Goal: Register for event/course

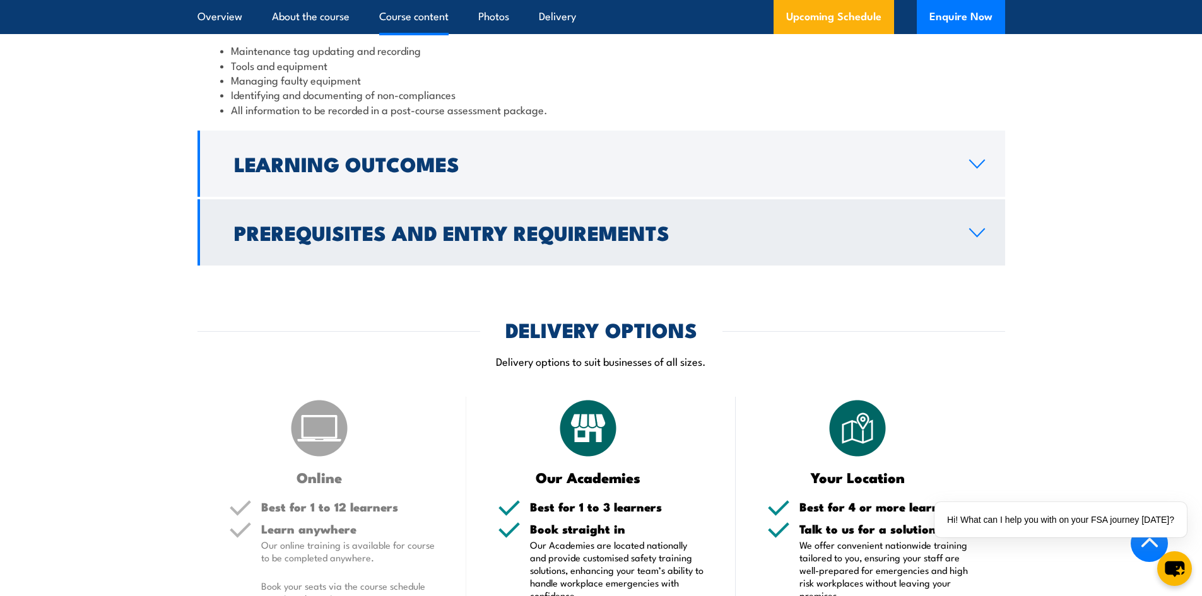
scroll to position [1514, 0]
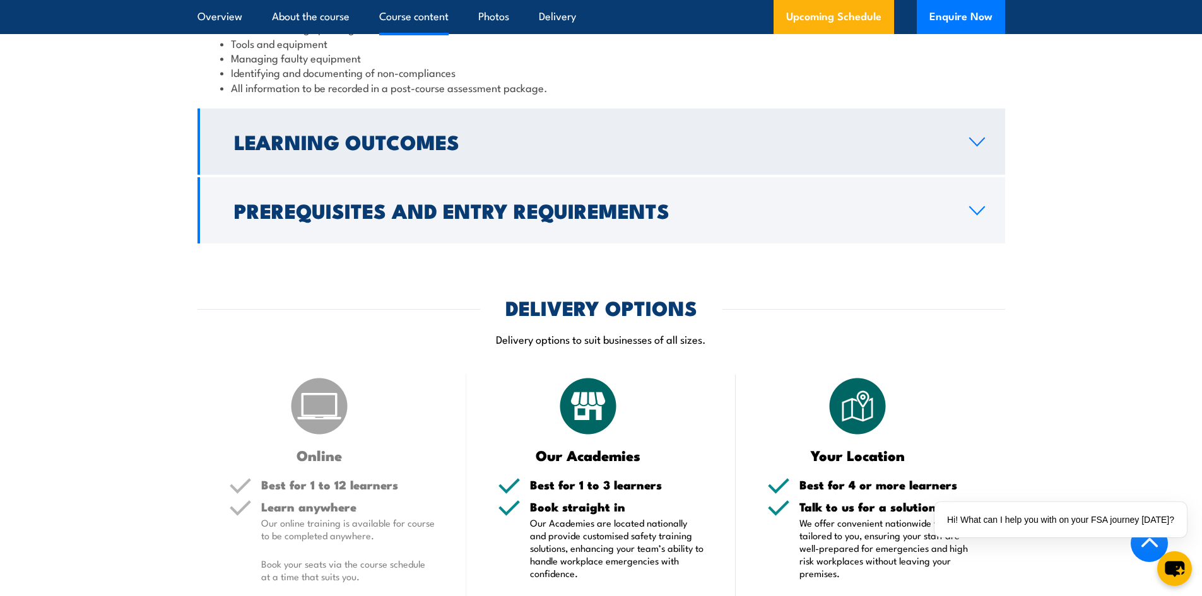
click at [976, 147] on icon at bounding box center [976, 142] width 17 height 10
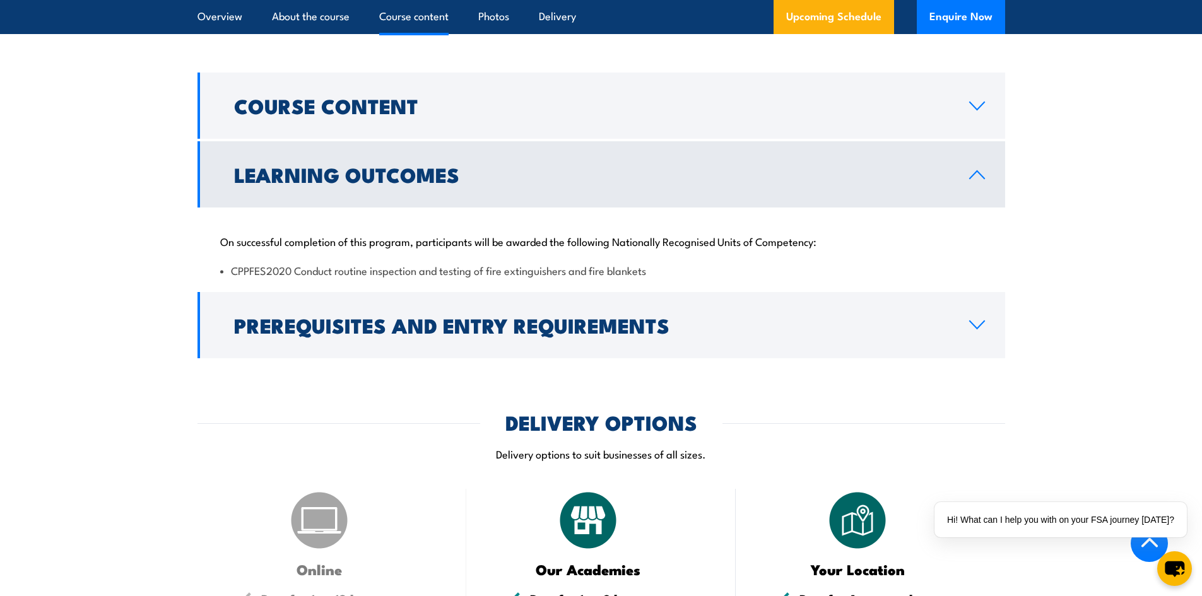
scroll to position [1175, 0]
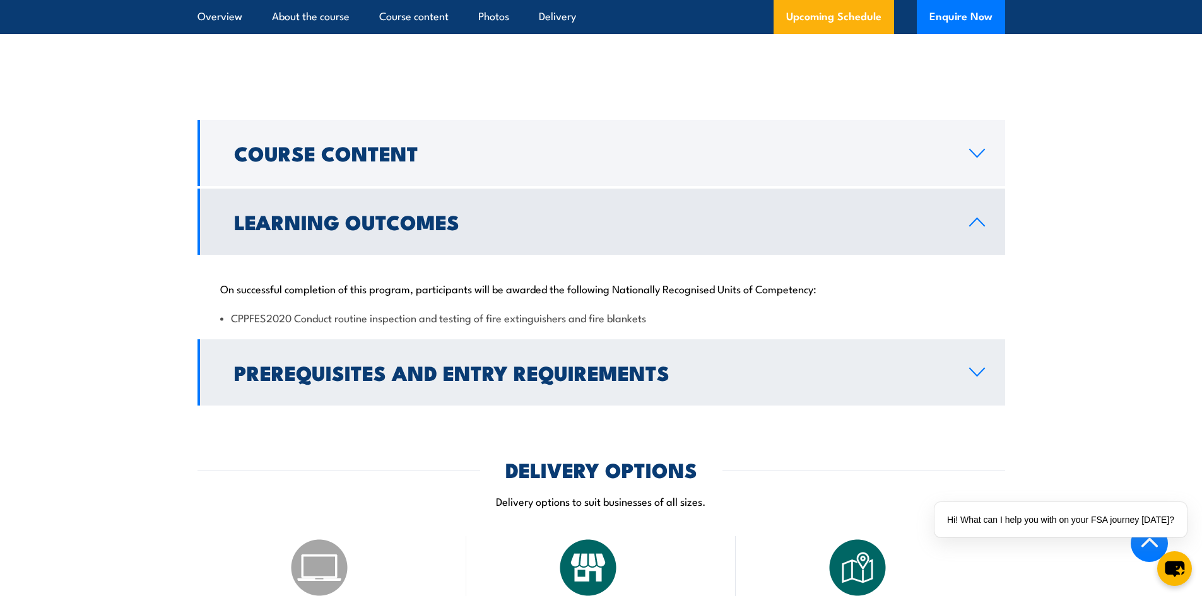
click at [975, 377] on icon at bounding box center [976, 372] width 17 height 10
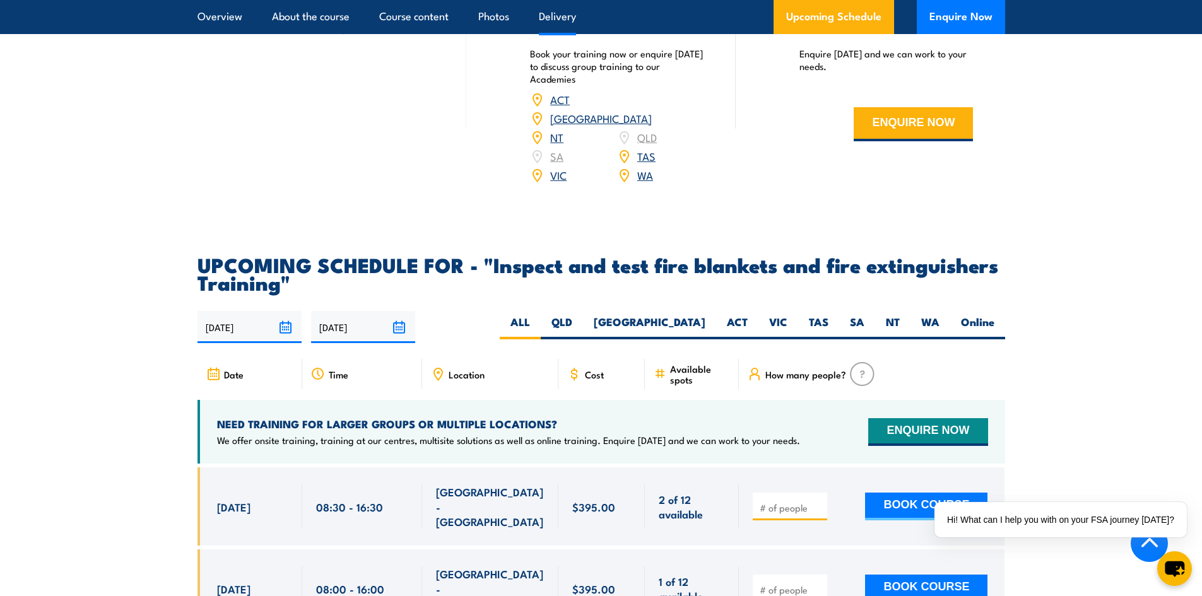
scroll to position [1869, 0]
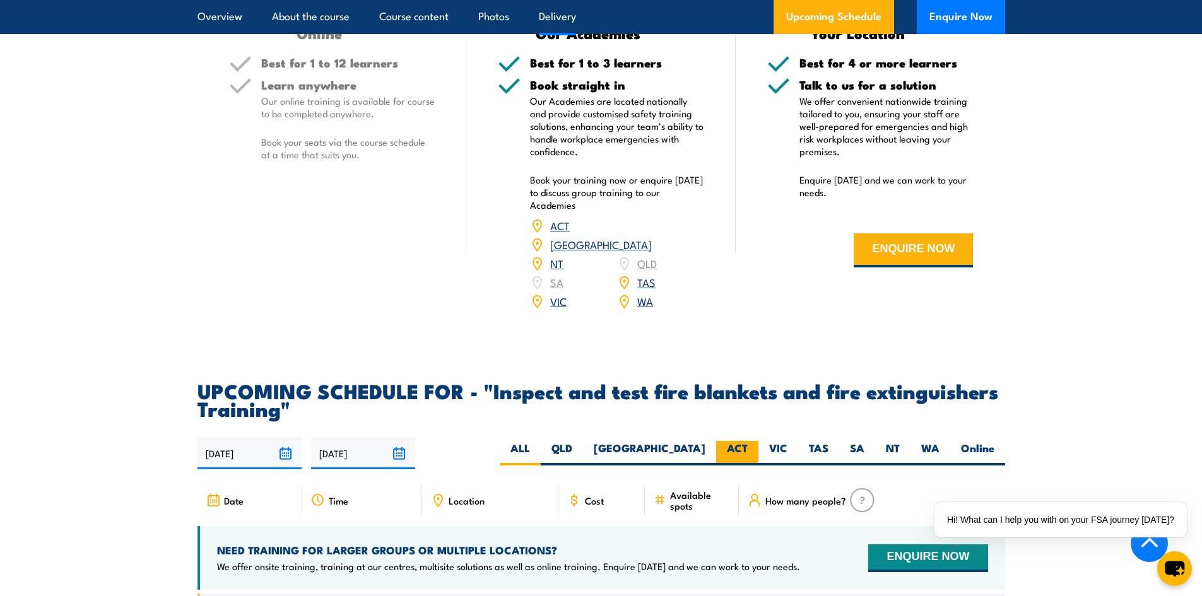
click at [733, 465] on label "ACT" at bounding box center [737, 453] width 42 height 25
click at [747, 449] on input "ACT" at bounding box center [751, 445] width 8 height 8
radio input "true"
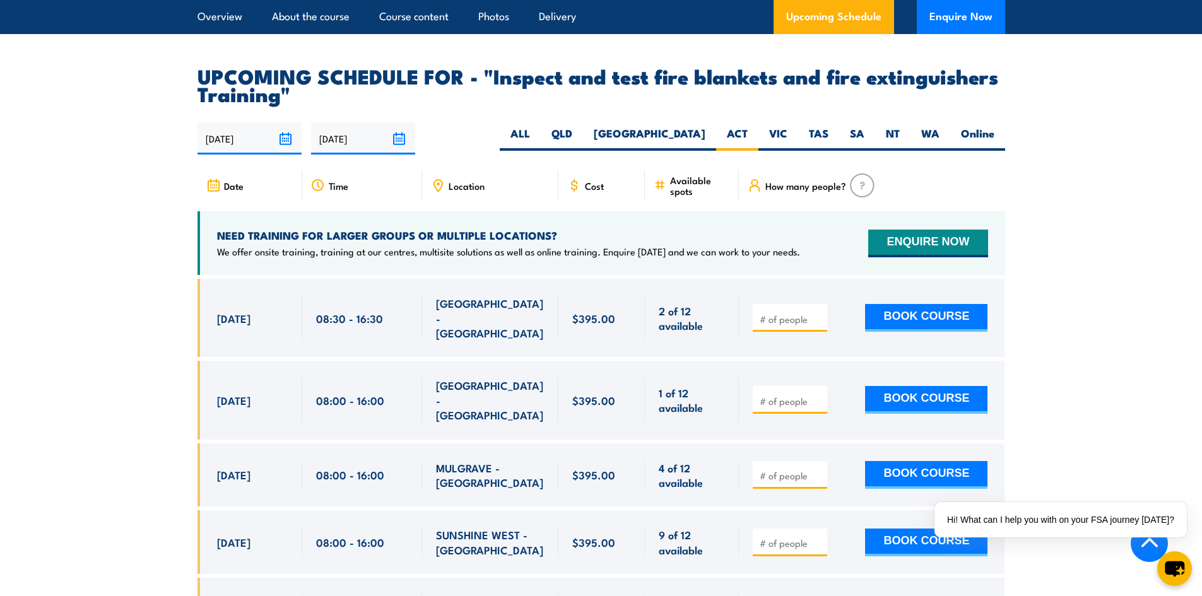
scroll to position [2184, 0]
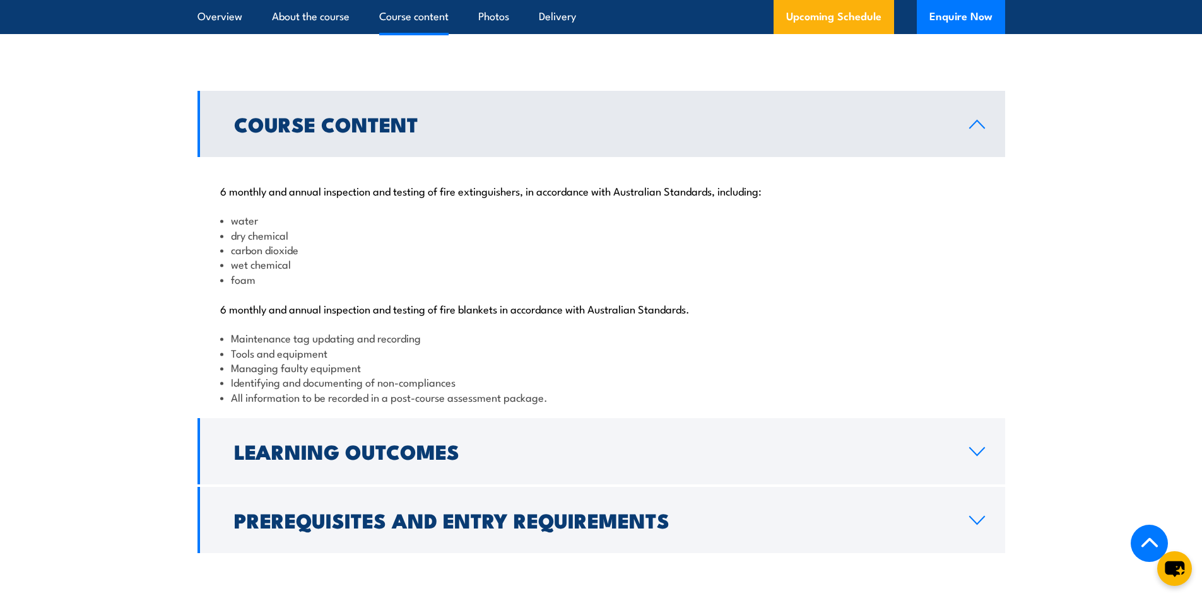
scroll to position [1207, 0]
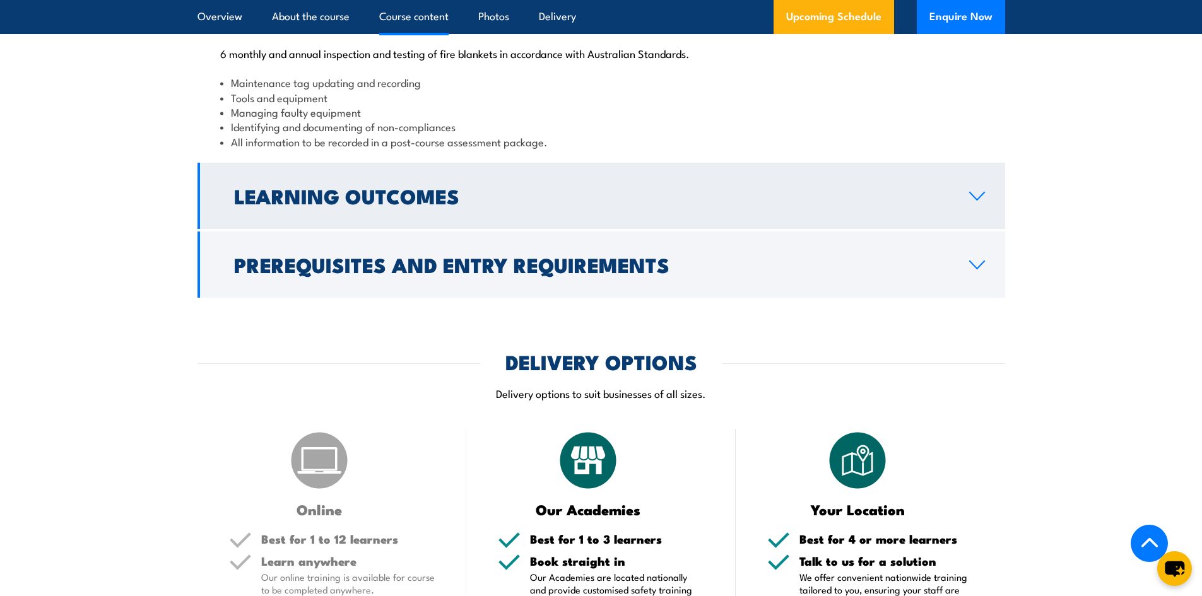
click at [981, 201] on icon at bounding box center [976, 196] width 17 height 10
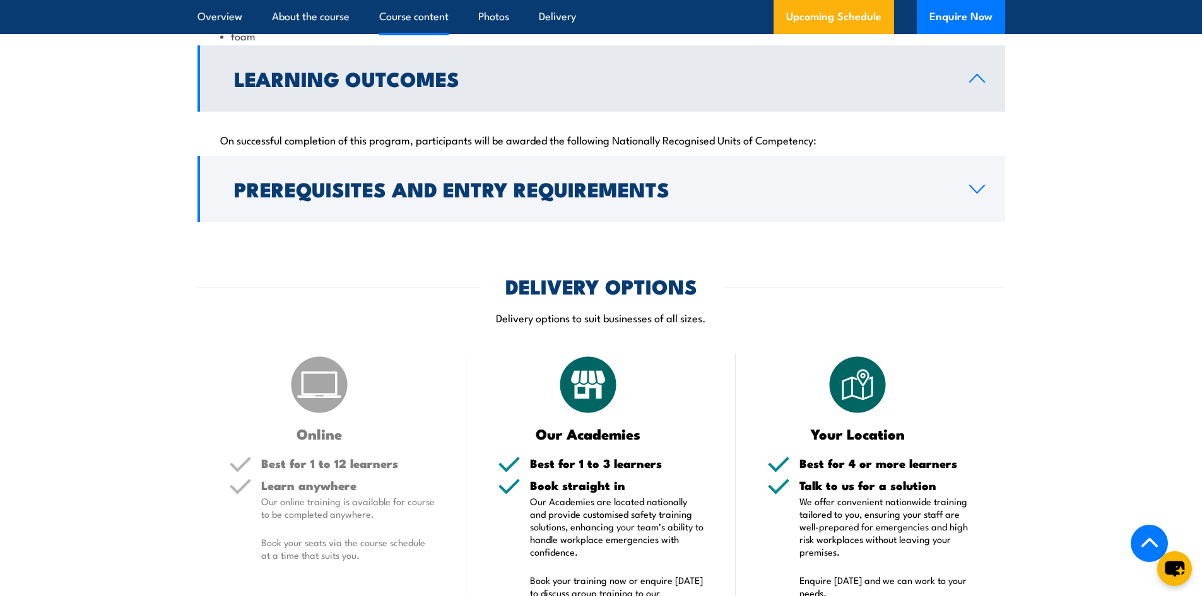
scroll to position [1412, 0]
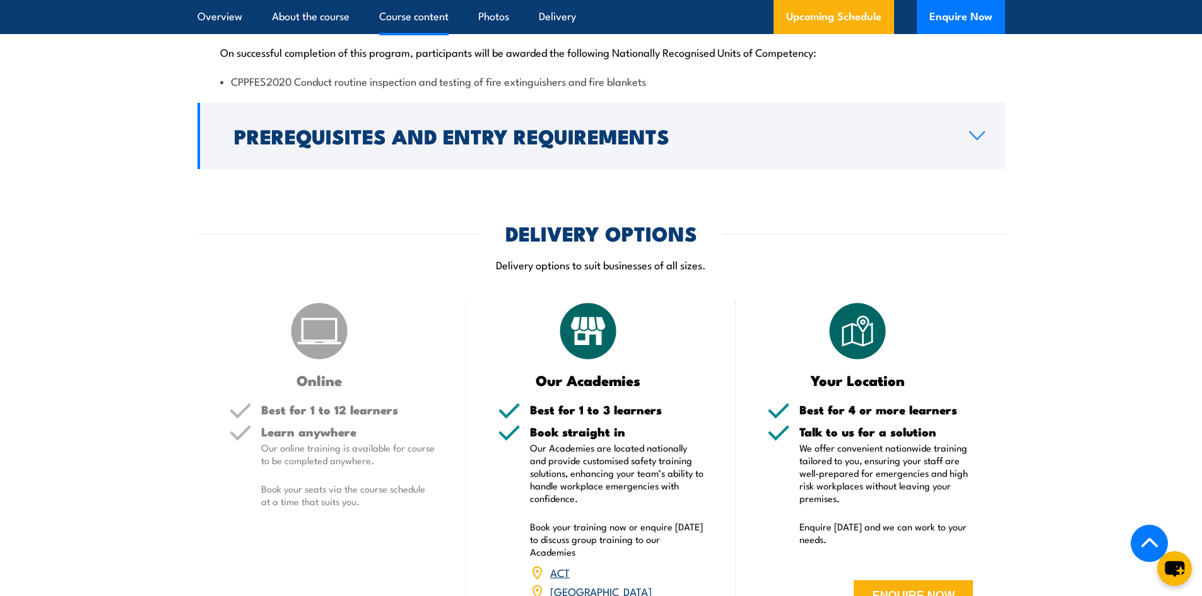
click at [655, 88] on li "CPPFES2020 Conduct routine inspection and testing of fire extinguishers and fir…" at bounding box center [601, 81] width 762 height 15
drag, startPoint x: 652, startPoint y: 126, endPoint x: 229, endPoint y: 117, distance: 422.7
click at [229, 100] on div "On successful completion of this program, participants will be awarded the foll…" at bounding box center [600, 58] width 807 height 81
copy li "CPPFES2020 Conduct routine inspection and testing of fire extinguishers and fir…"
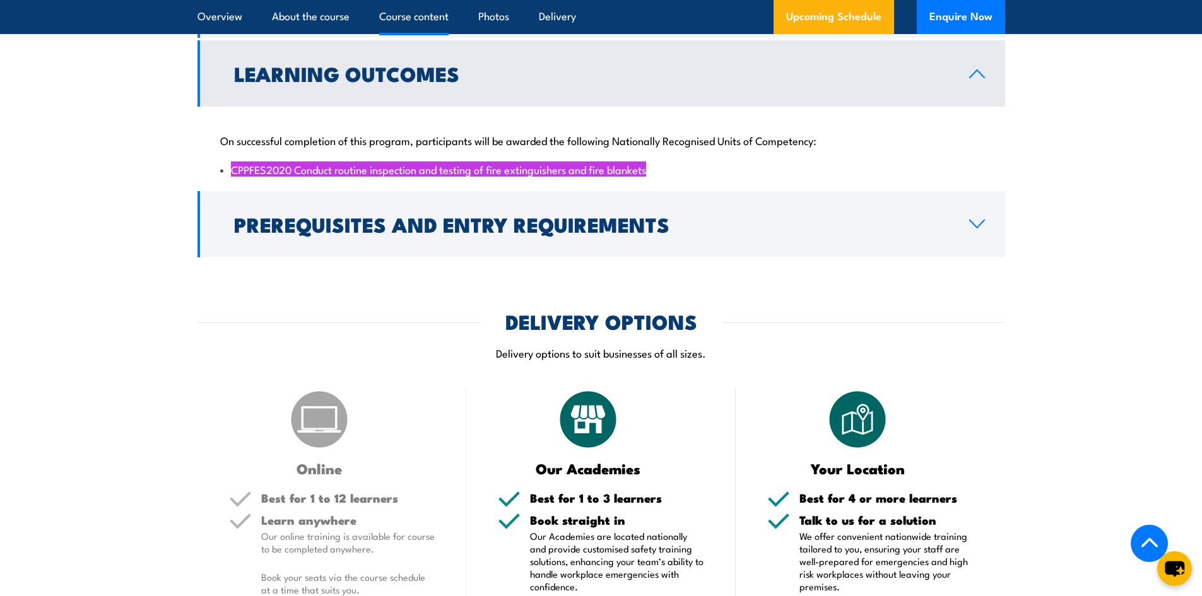
scroll to position [1325, 0]
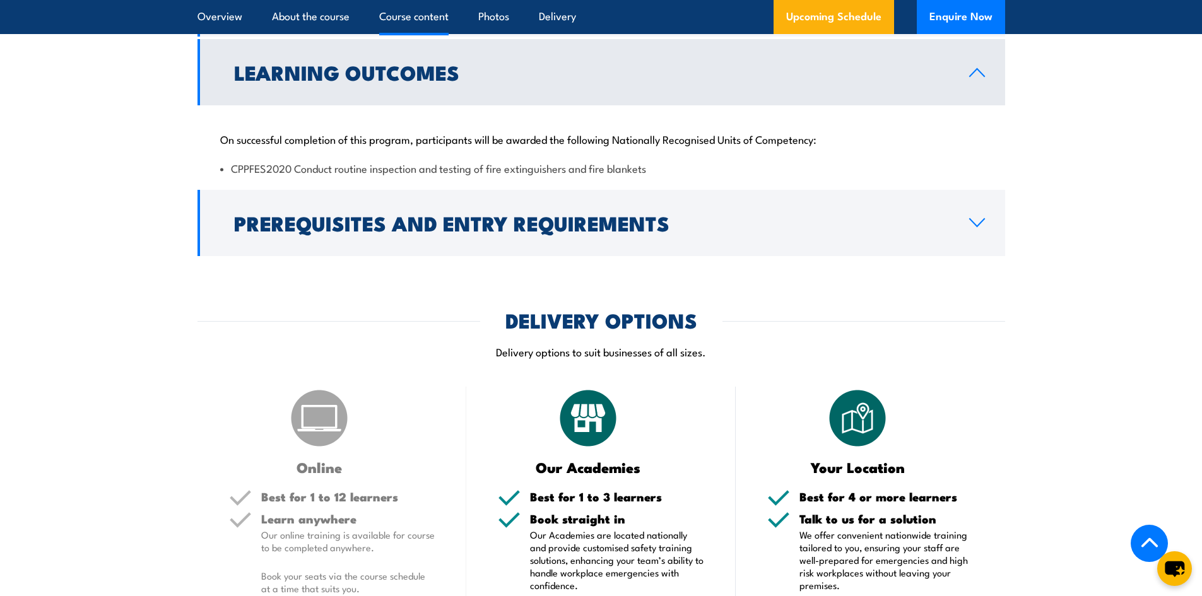
click at [699, 359] on p "Delivery options to suit businesses of all sizes." at bounding box center [600, 351] width 807 height 15
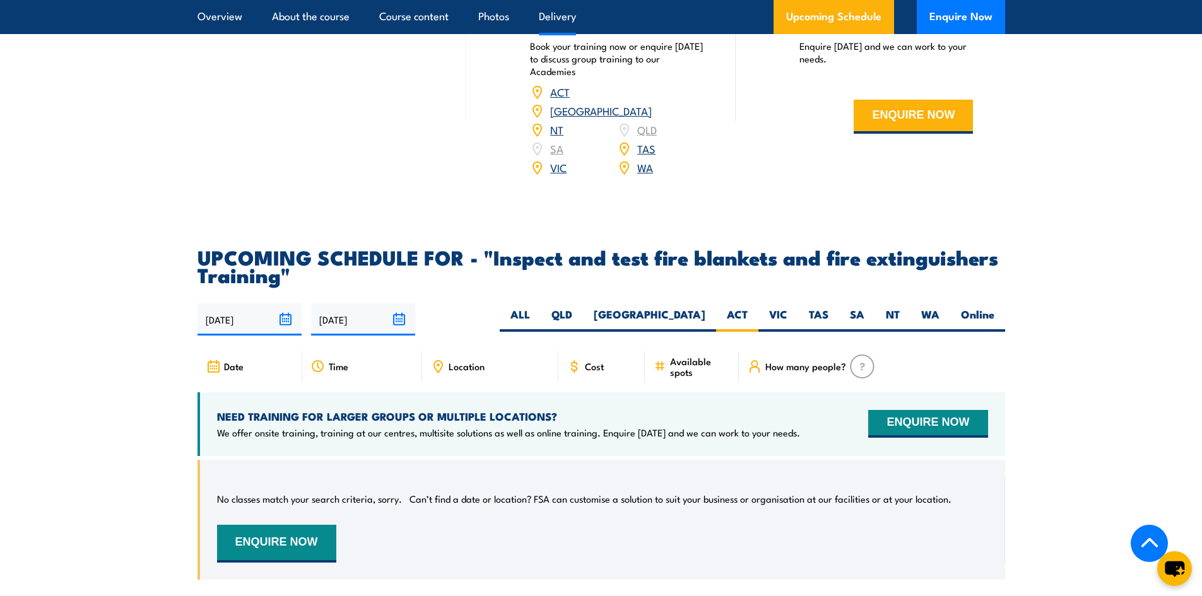
scroll to position [1955, 0]
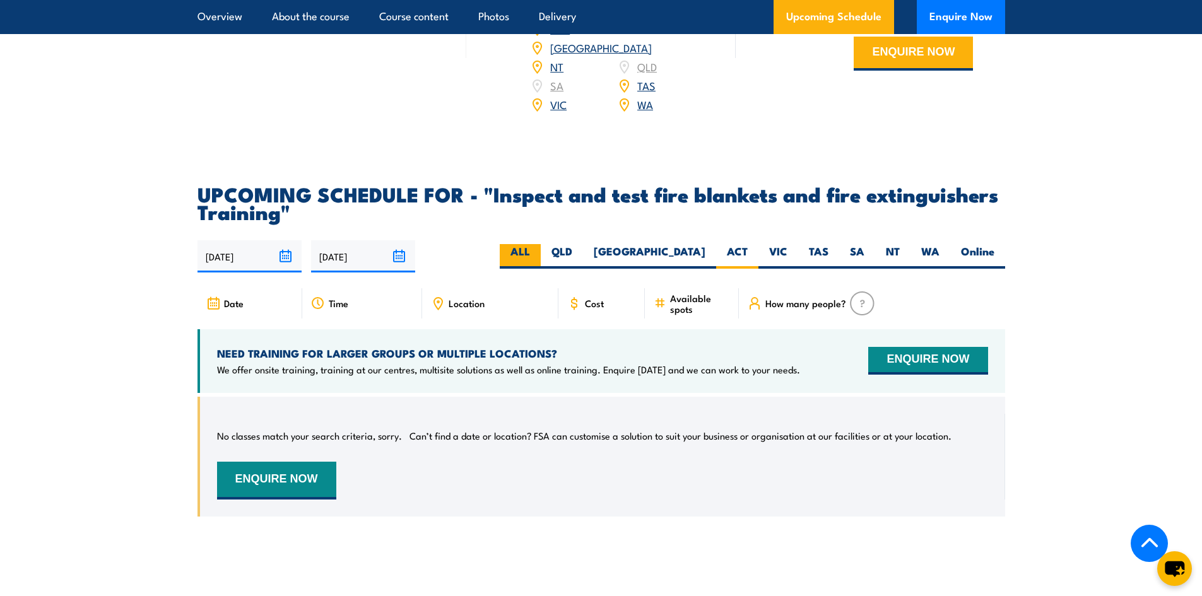
click at [541, 269] on label "ALL" at bounding box center [520, 256] width 41 height 25
click at [538, 252] on input "ALL" at bounding box center [534, 248] width 8 height 8
radio input "true"
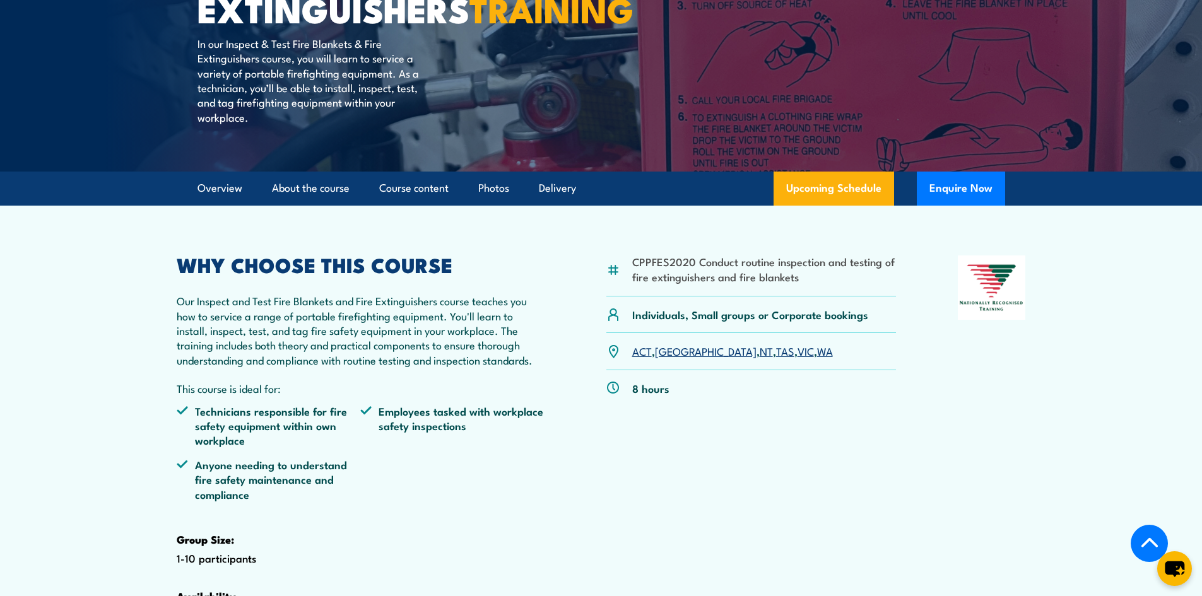
scroll to position [261, 0]
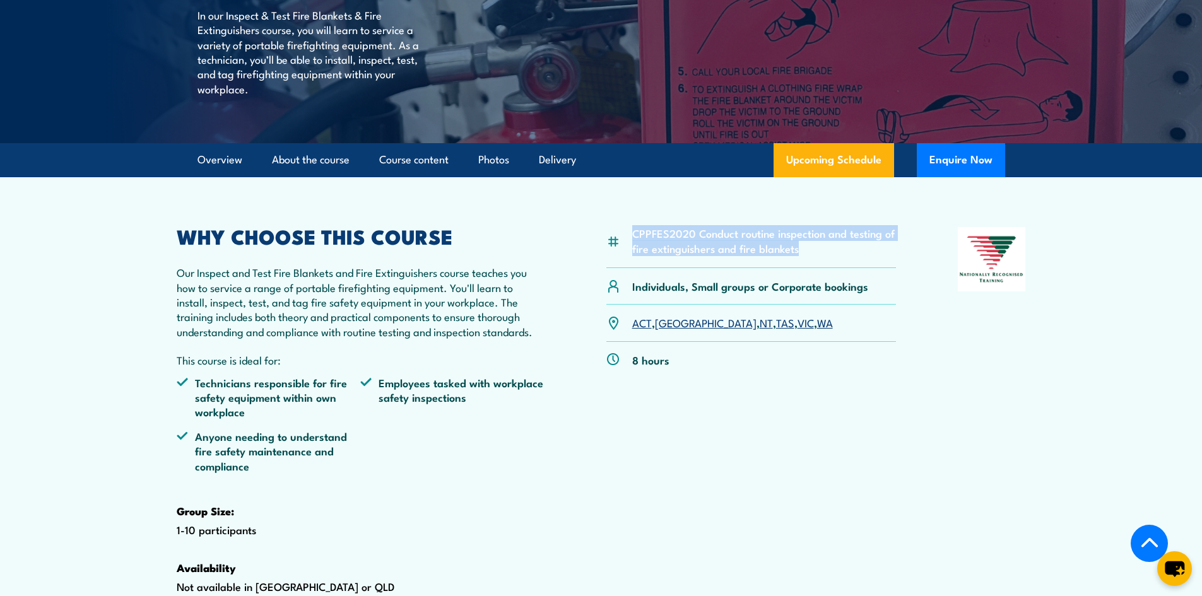
drag, startPoint x: 797, startPoint y: 279, endPoint x: 635, endPoint y: 264, distance: 163.4
click at [635, 255] on li "CPPFES2020 Conduct routine inspection and testing of fire extinguishers and fir…" at bounding box center [764, 241] width 264 height 30
copy li "CPPFES2020 Conduct routine inspection and testing of fire extinguishers and fir…"
click at [938, 177] on button "Enquire Now" at bounding box center [960, 160] width 88 height 34
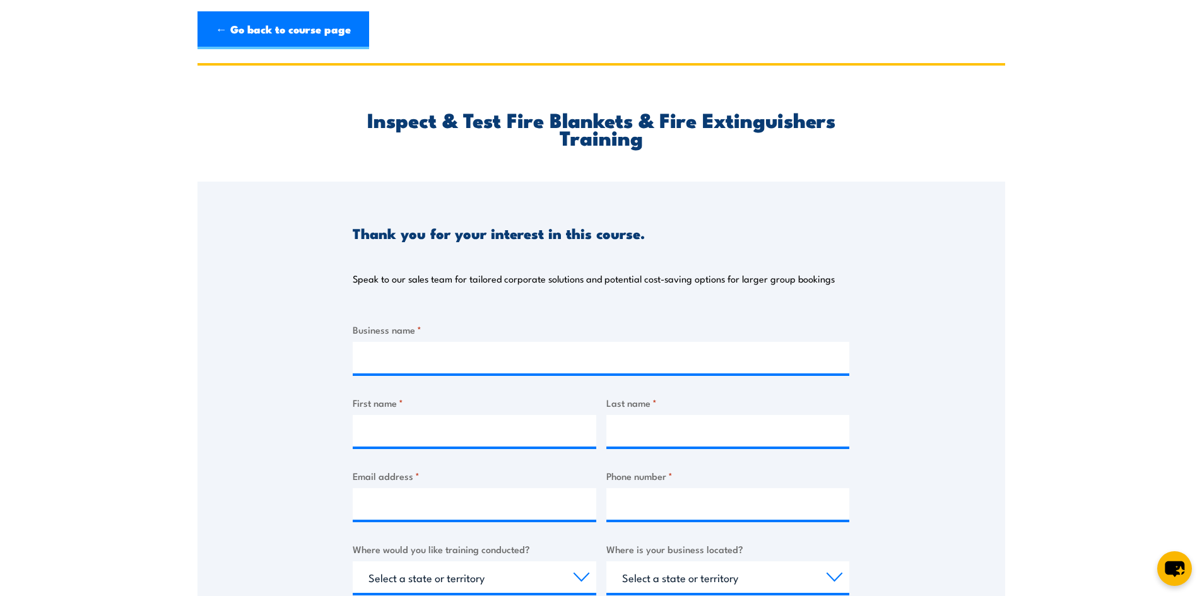
click at [401, 334] on label "Business name *" at bounding box center [601, 329] width 496 height 15
click at [401, 342] on input "Business name *" at bounding box center [601, 358] width 496 height 32
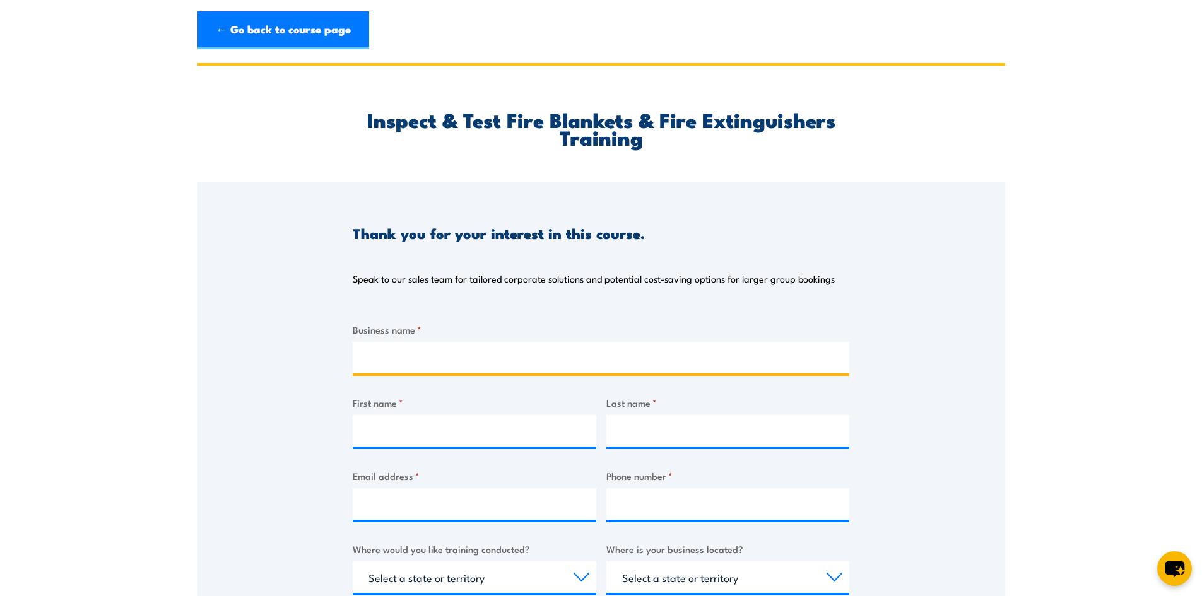
click at [360, 361] on input "Business name *" at bounding box center [601, 358] width 496 height 32
type input "Elevated Constructions"
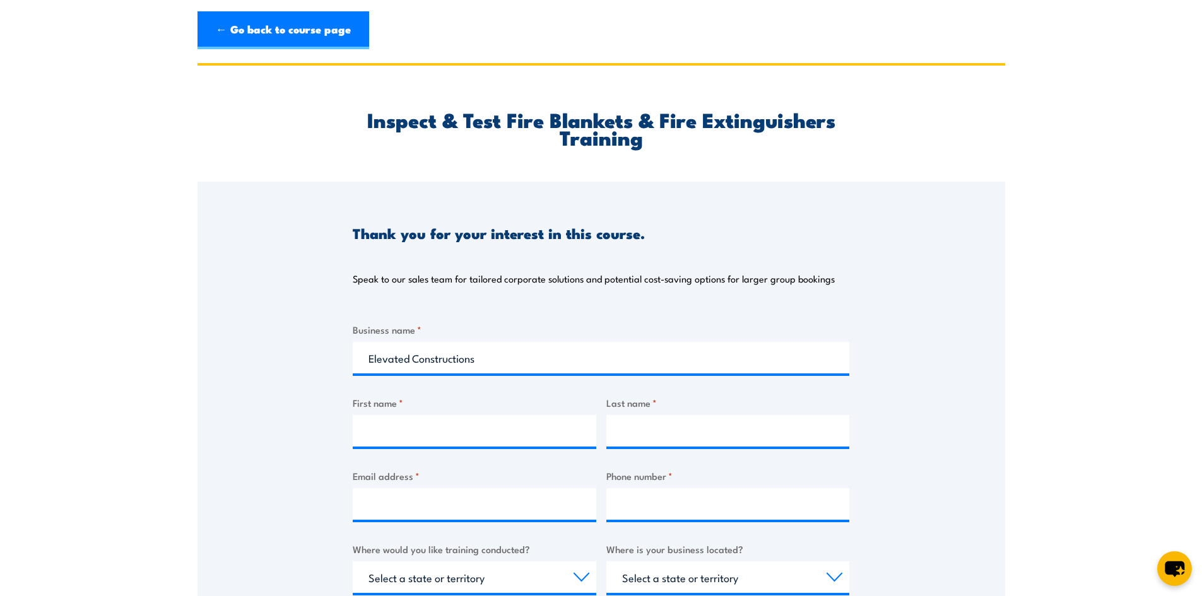
type input "Antony"
type input "Wilson"
type input "antony@elevated.build"
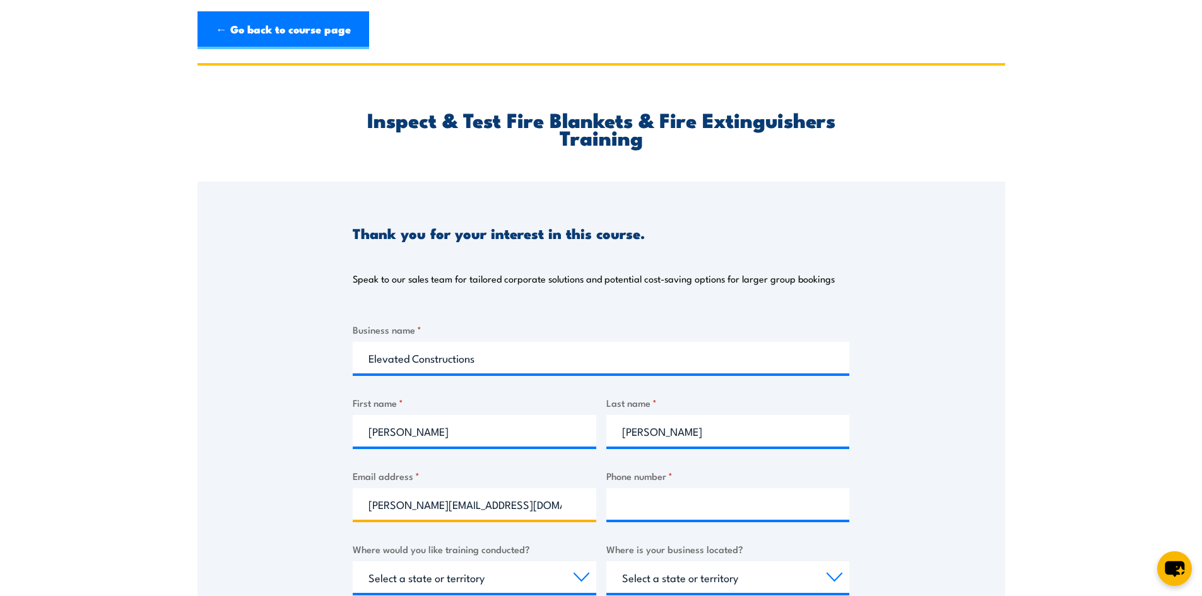
type input "0418388686"
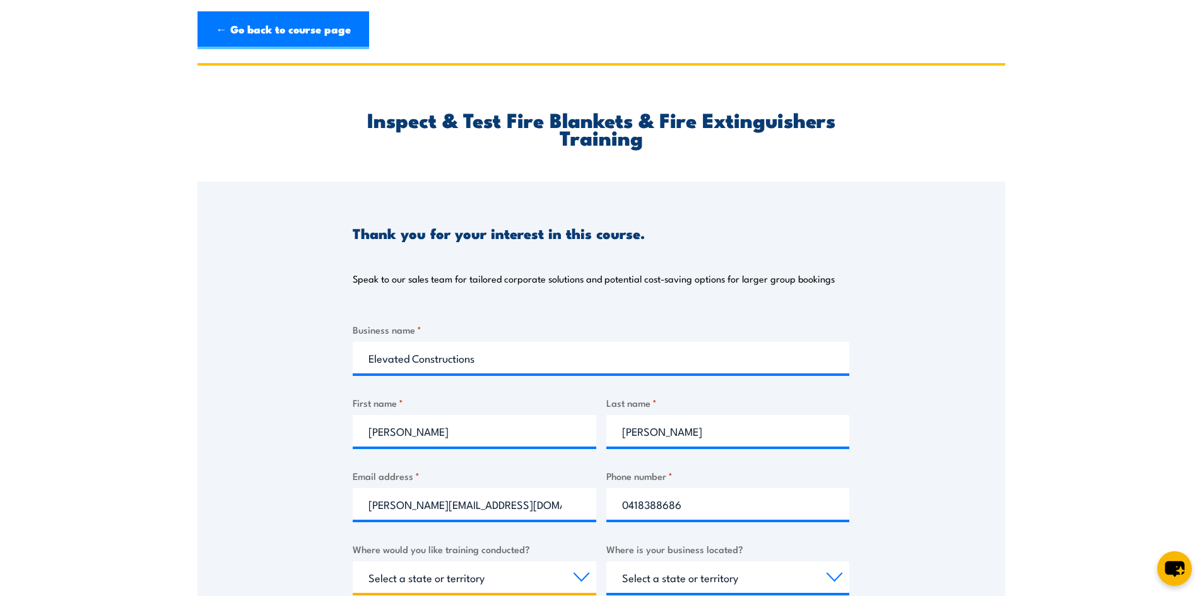
select select "ACT"
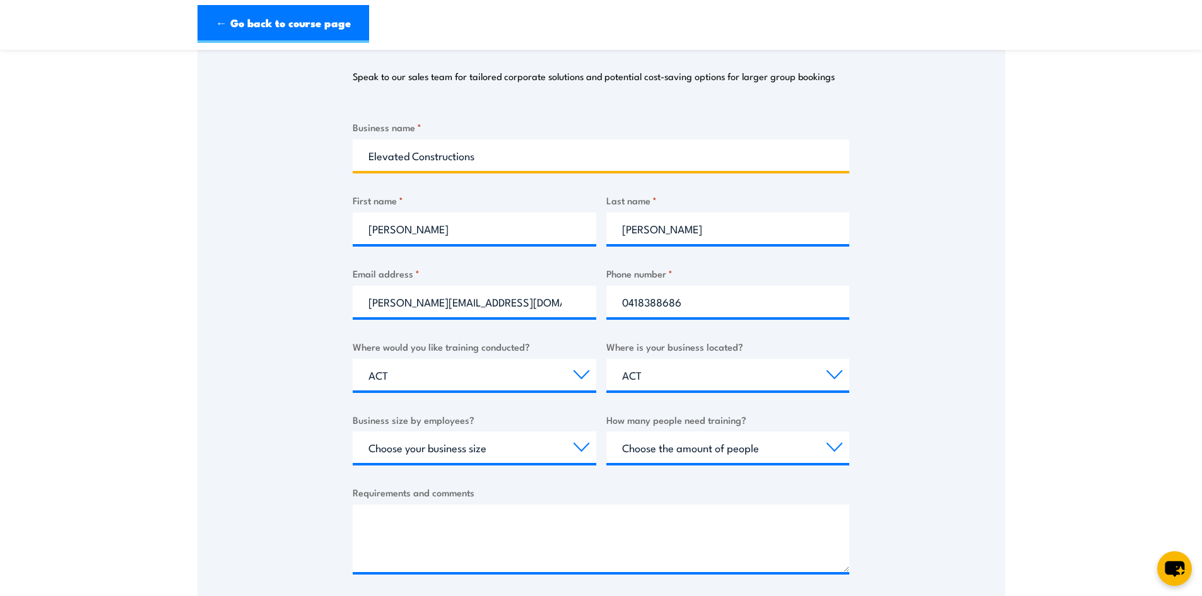
scroll to position [315, 0]
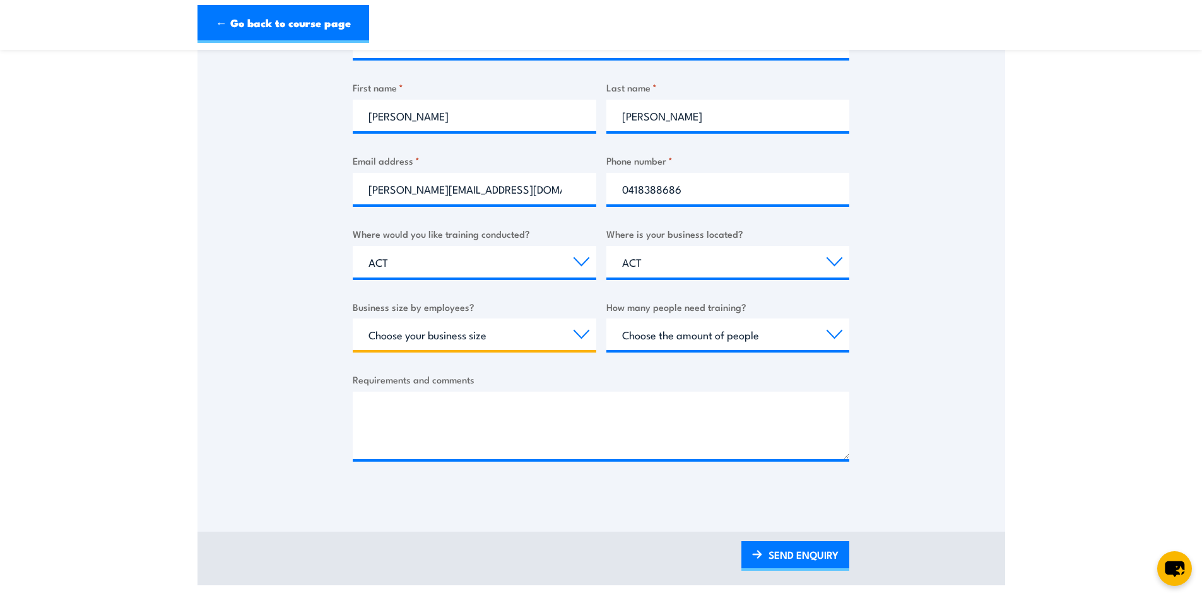
click at [580, 336] on select "Choose your business size 1 to 19 20 to 199 200+" at bounding box center [474, 335] width 243 height 32
select select "20 to 199"
click at [353, 319] on select "Choose your business size 1 to 19 20 to 199 200+" at bounding box center [474, 335] width 243 height 32
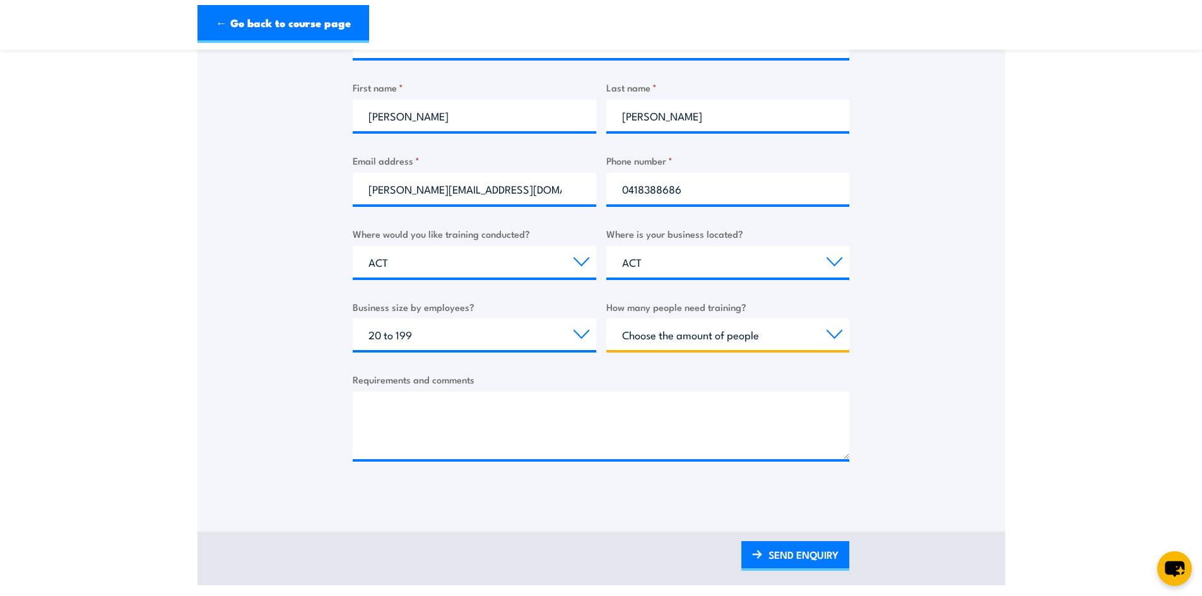
click at [835, 334] on select "Choose the amount of people 1 to 4 5 to 19 20+" at bounding box center [727, 335] width 243 height 32
select select "1 to 4"
click at [606, 319] on select "Choose the amount of people 1 to 4 5 to 19 20+" at bounding box center [727, 335] width 243 height 32
click at [389, 391] on div "Requirements and comments" at bounding box center [601, 415] width 496 height 87
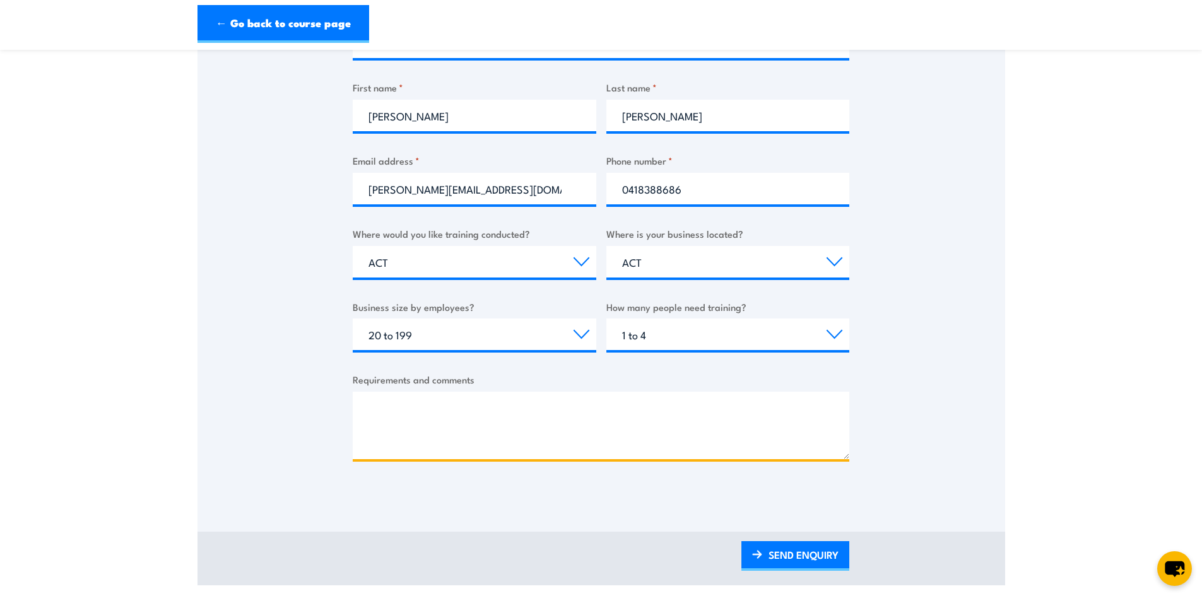
click at [378, 416] on textarea "Requirements and comments" at bounding box center [601, 425] width 496 height 67
paste textarea "CPPFES2020 Conduct routine inspection and testing of fire extinguishers and fir…"
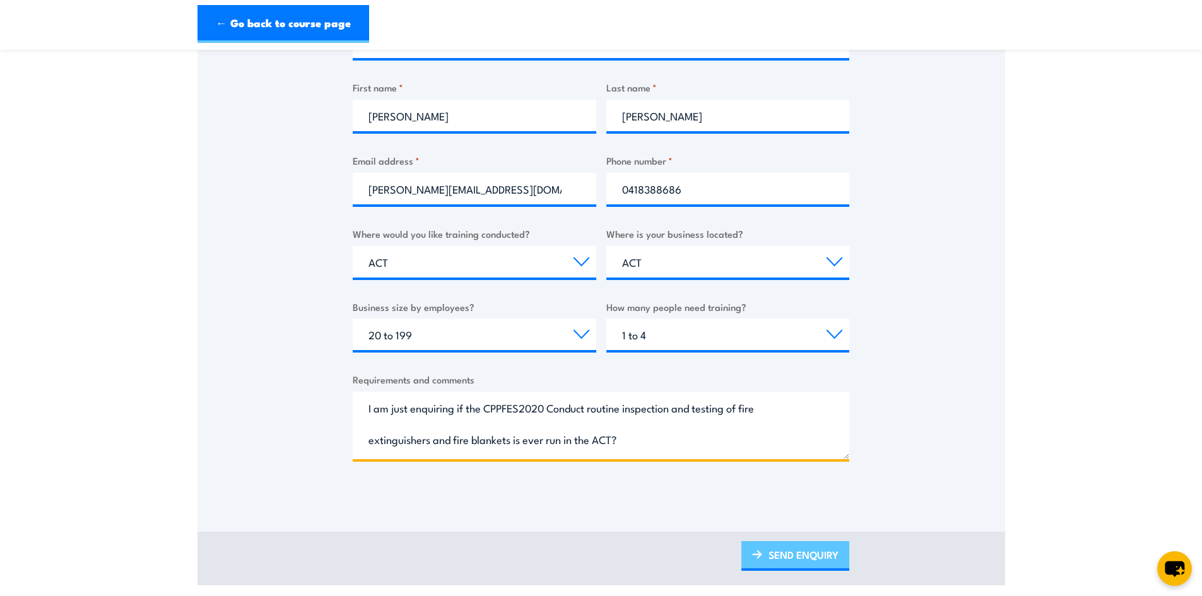
type textarea "I am just enquiring if the CPPFES2020 Conduct routine inspection and testing of…"
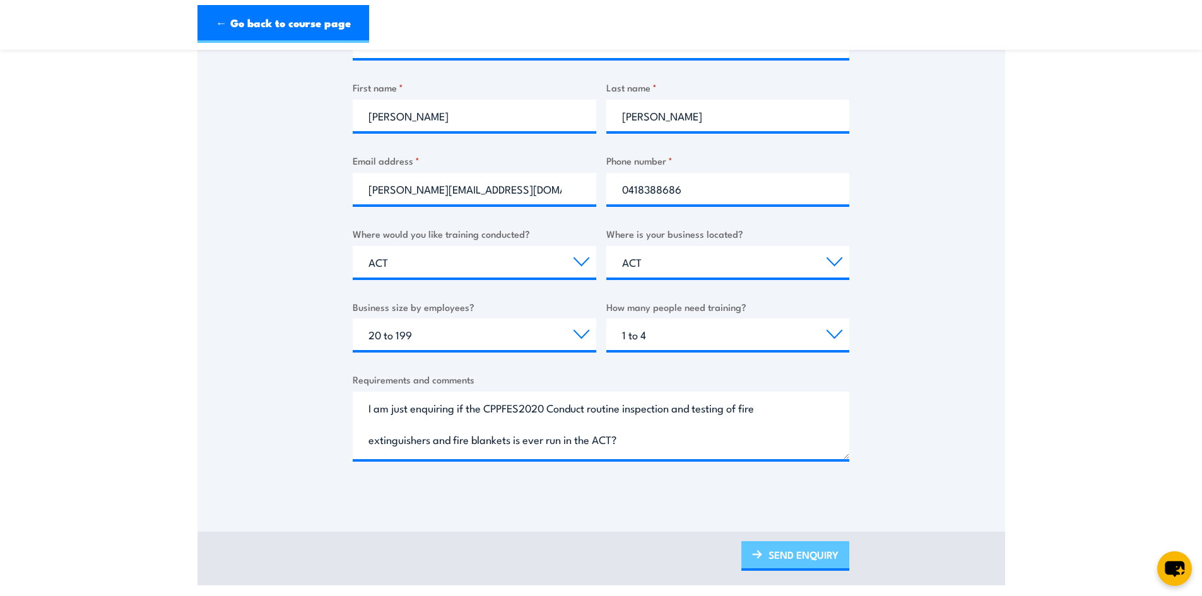
click at [808, 559] on link "SEND ENQUIRY" at bounding box center [795, 556] width 108 height 30
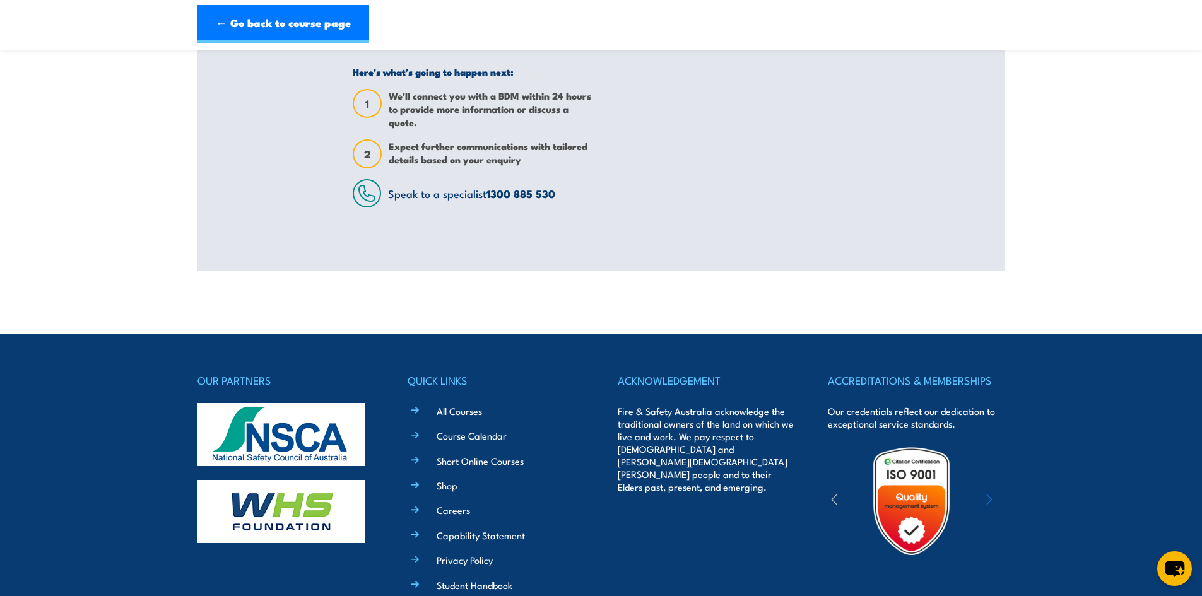
scroll to position [0, 0]
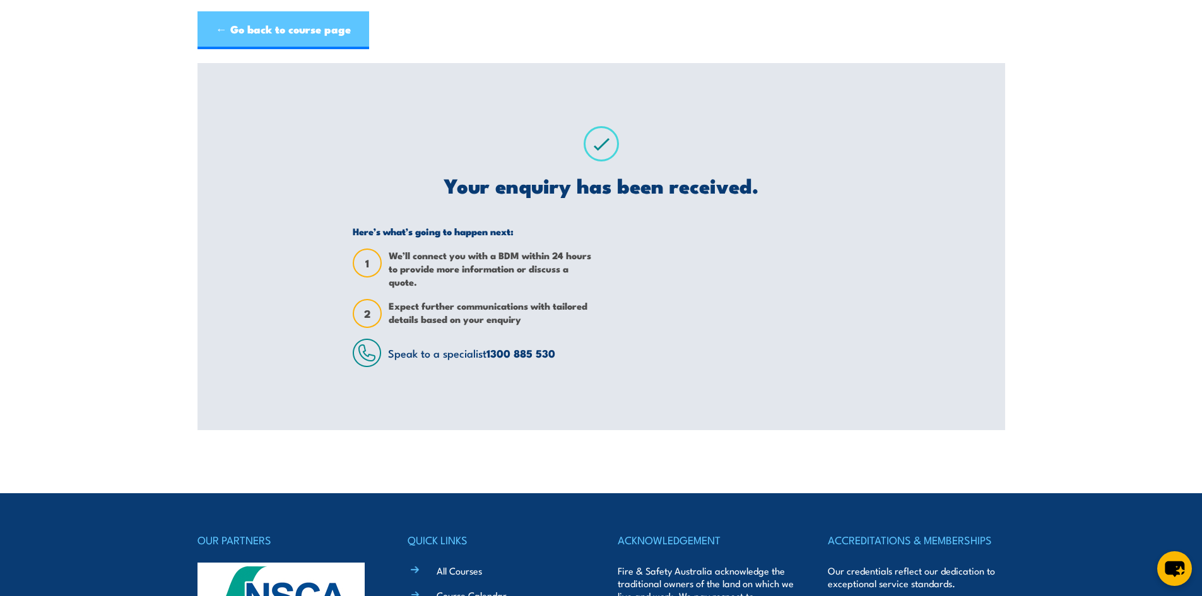
click at [273, 38] on link "← Go back to course page" at bounding box center [283, 30] width 172 height 38
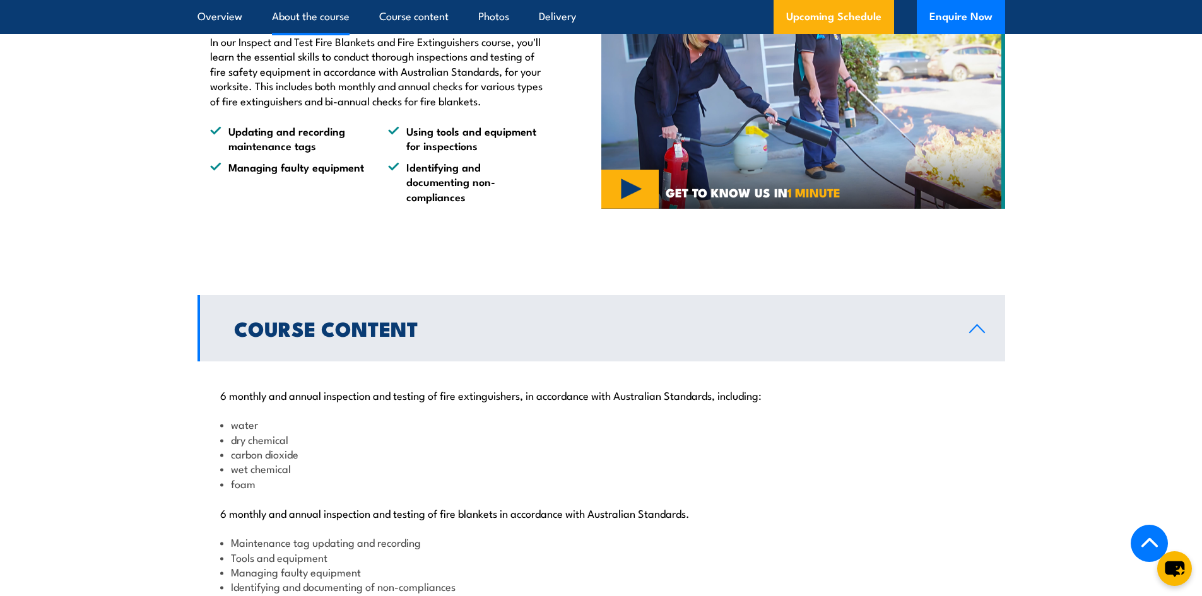
scroll to position [884, 0]
